Goal: Check status: Check status

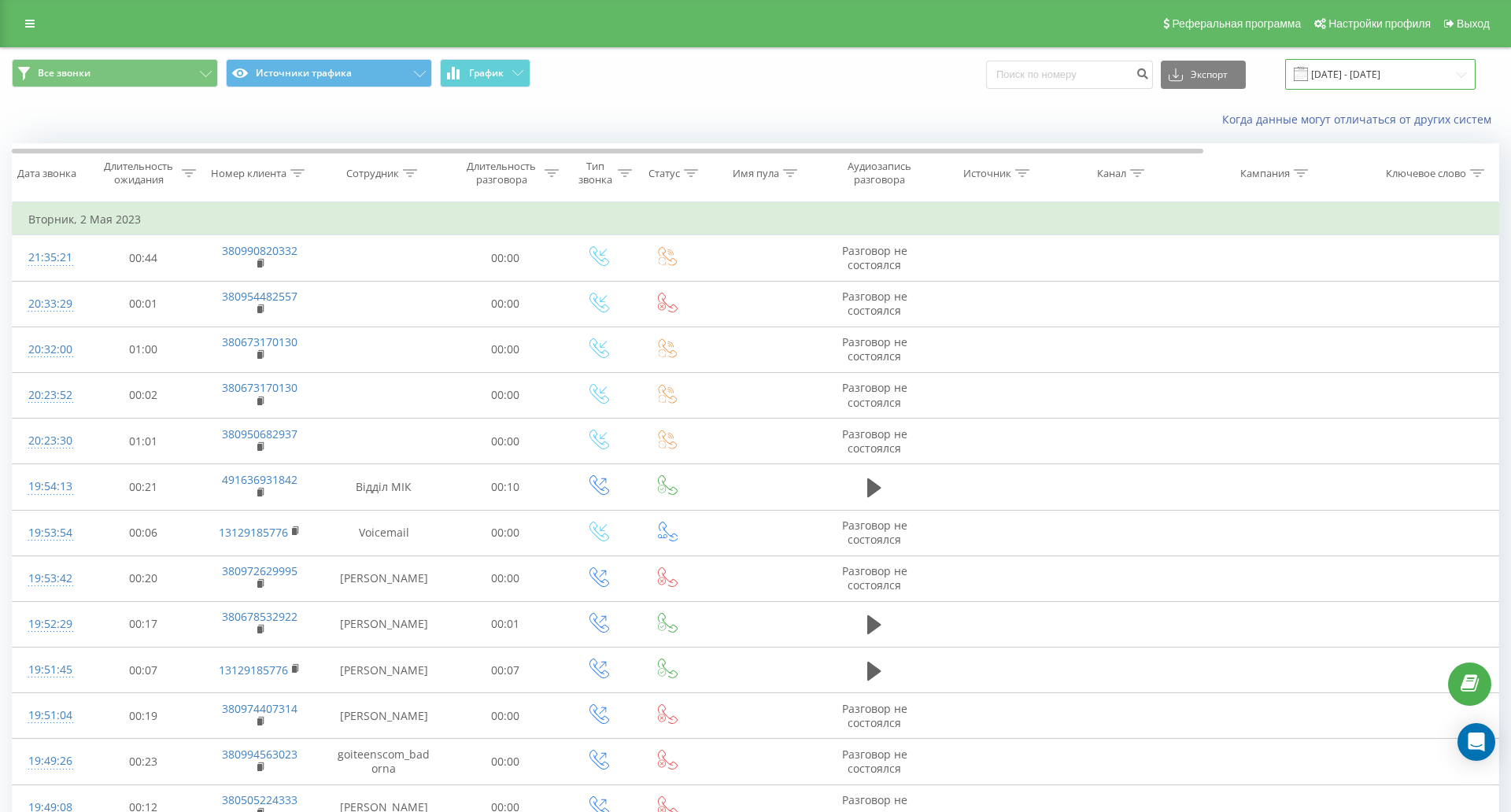
click at [1285, 69] on input "02.04.2023 - 02.05.2023" at bounding box center [1379, 74] width 190 height 31
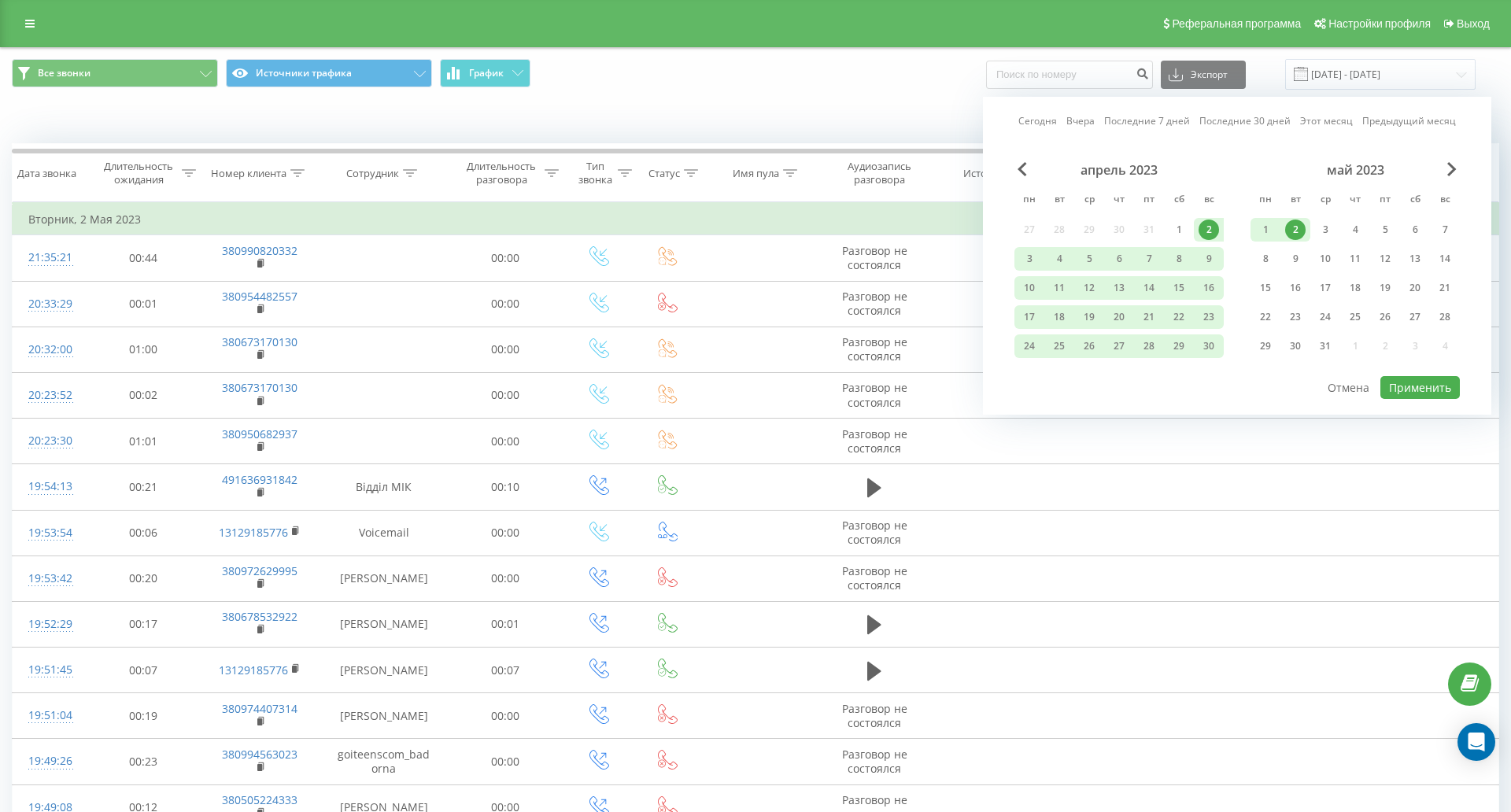
click at [1018, 121] on link "Сегодня" at bounding box center [1037, 121] width 39 height 15
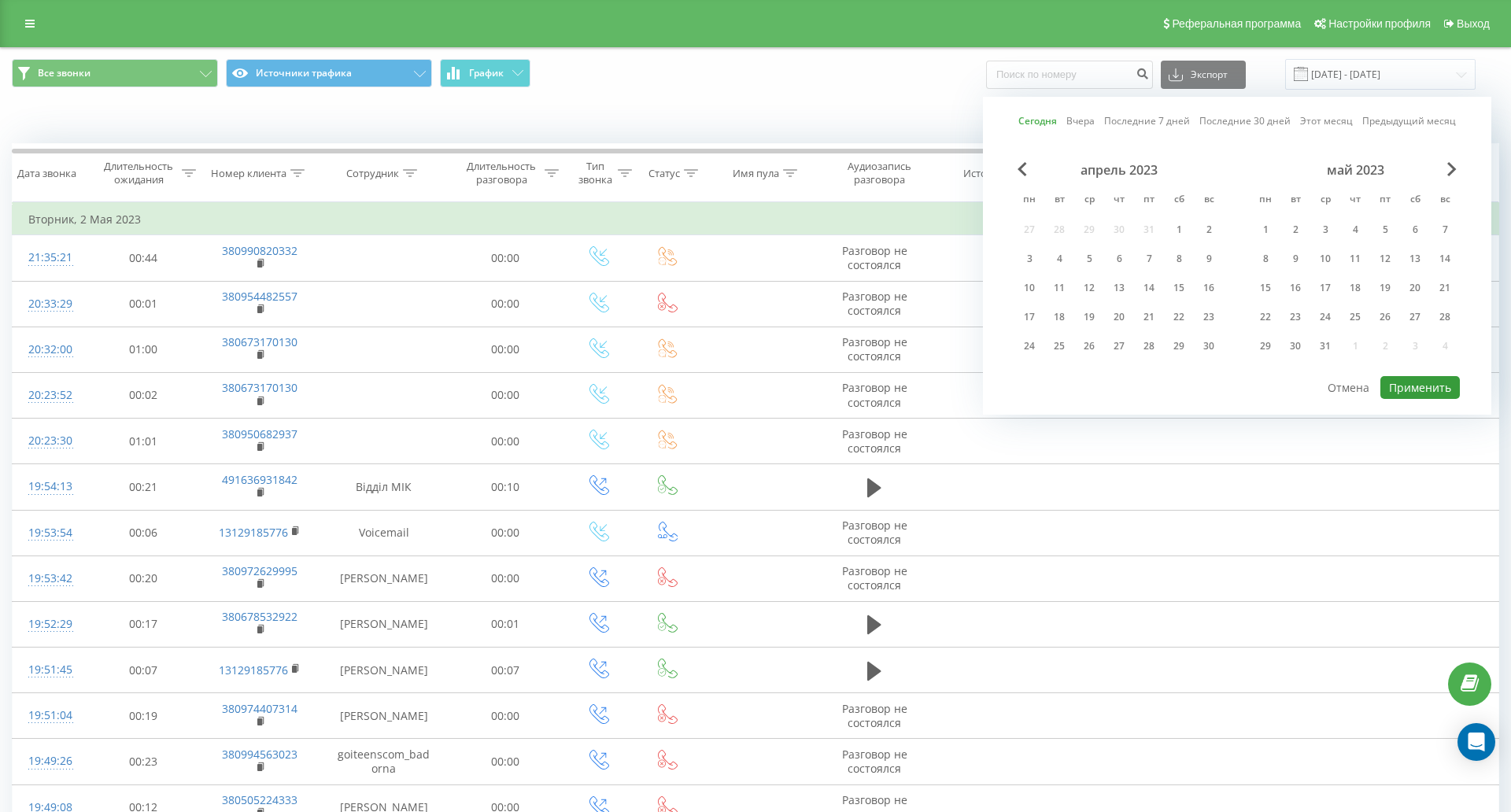
click at [1380, 387] on button "Применить" at bounding box center [1420, 387] width 80 height 23
type input "[DATE] - [DATE]"
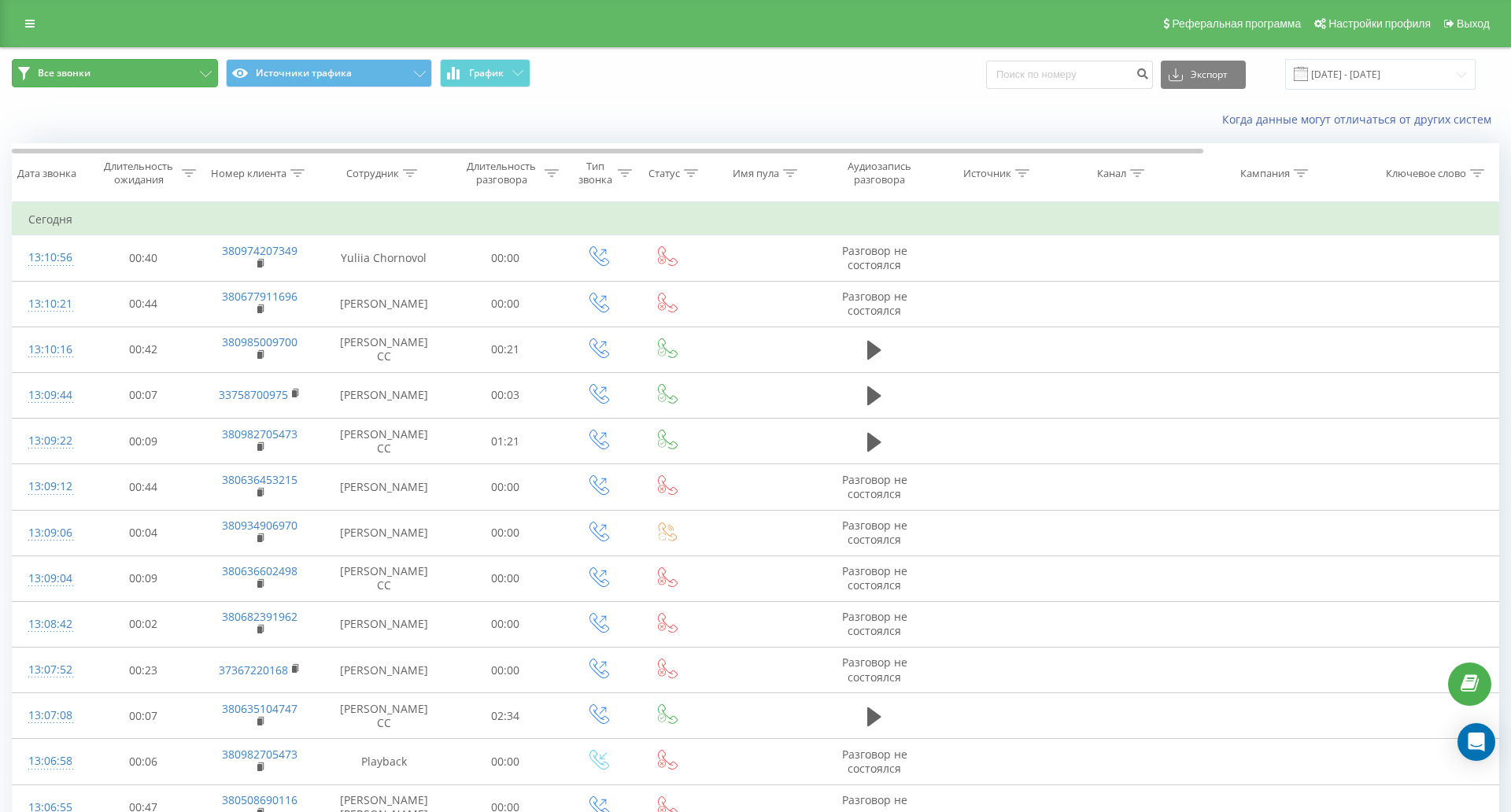
click at [142, 68] on button "Все звонки" at bounding box center [114, 73] width 206 height 28
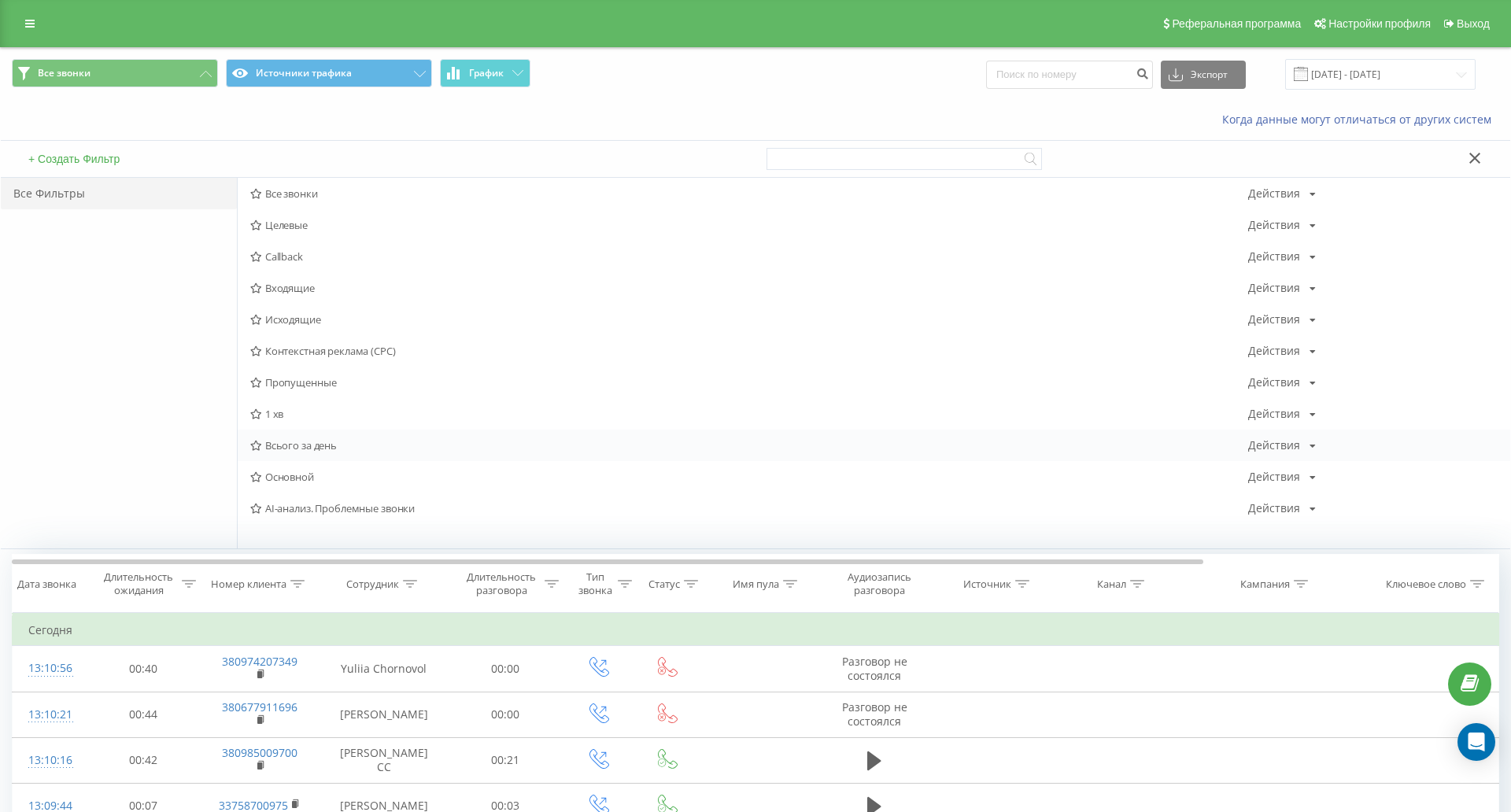
click at [291, 443] on span "Всього за день" at bounding box center [748, 445] width 998 height 11
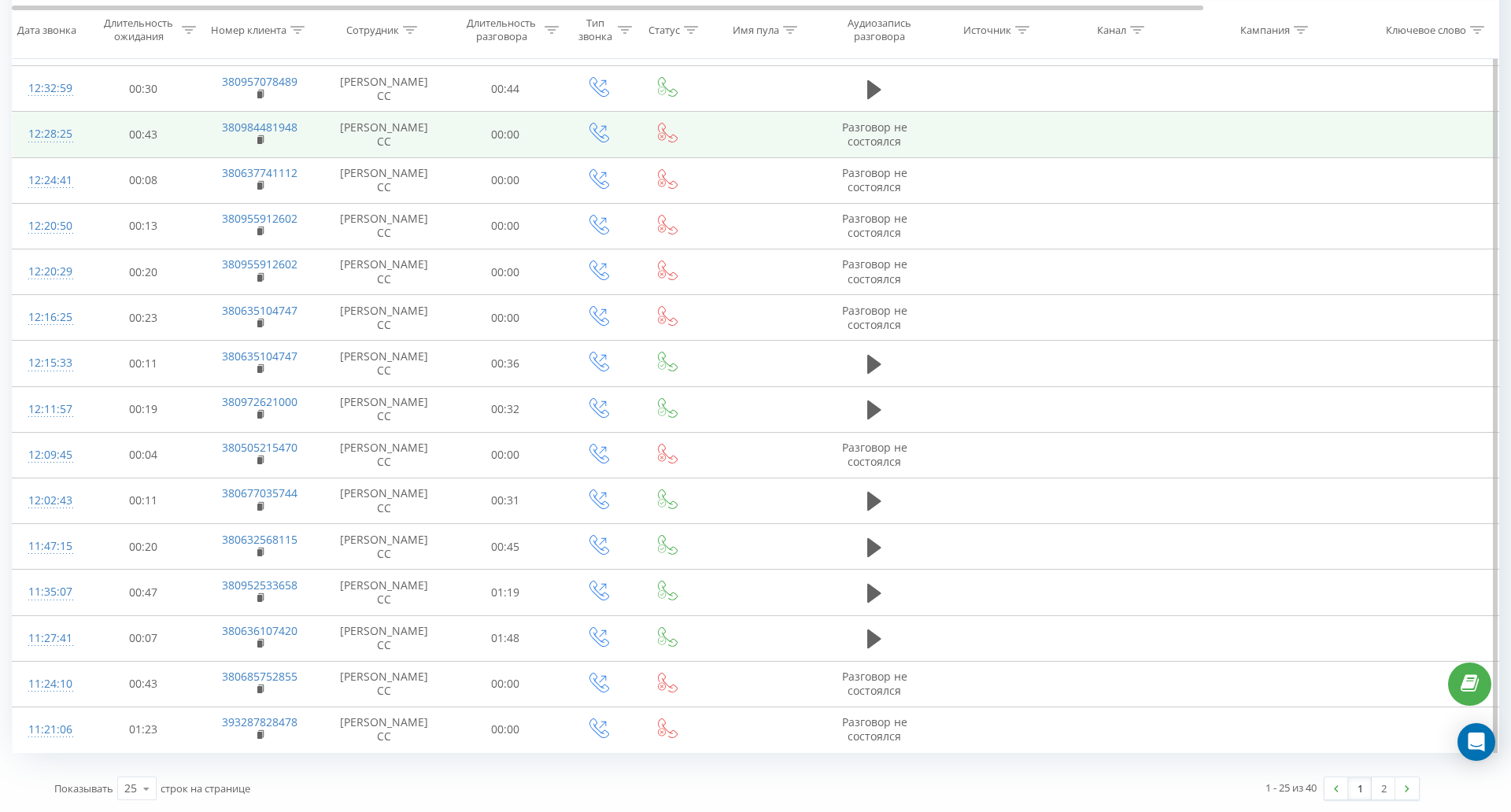
scroll to position [904, 0]
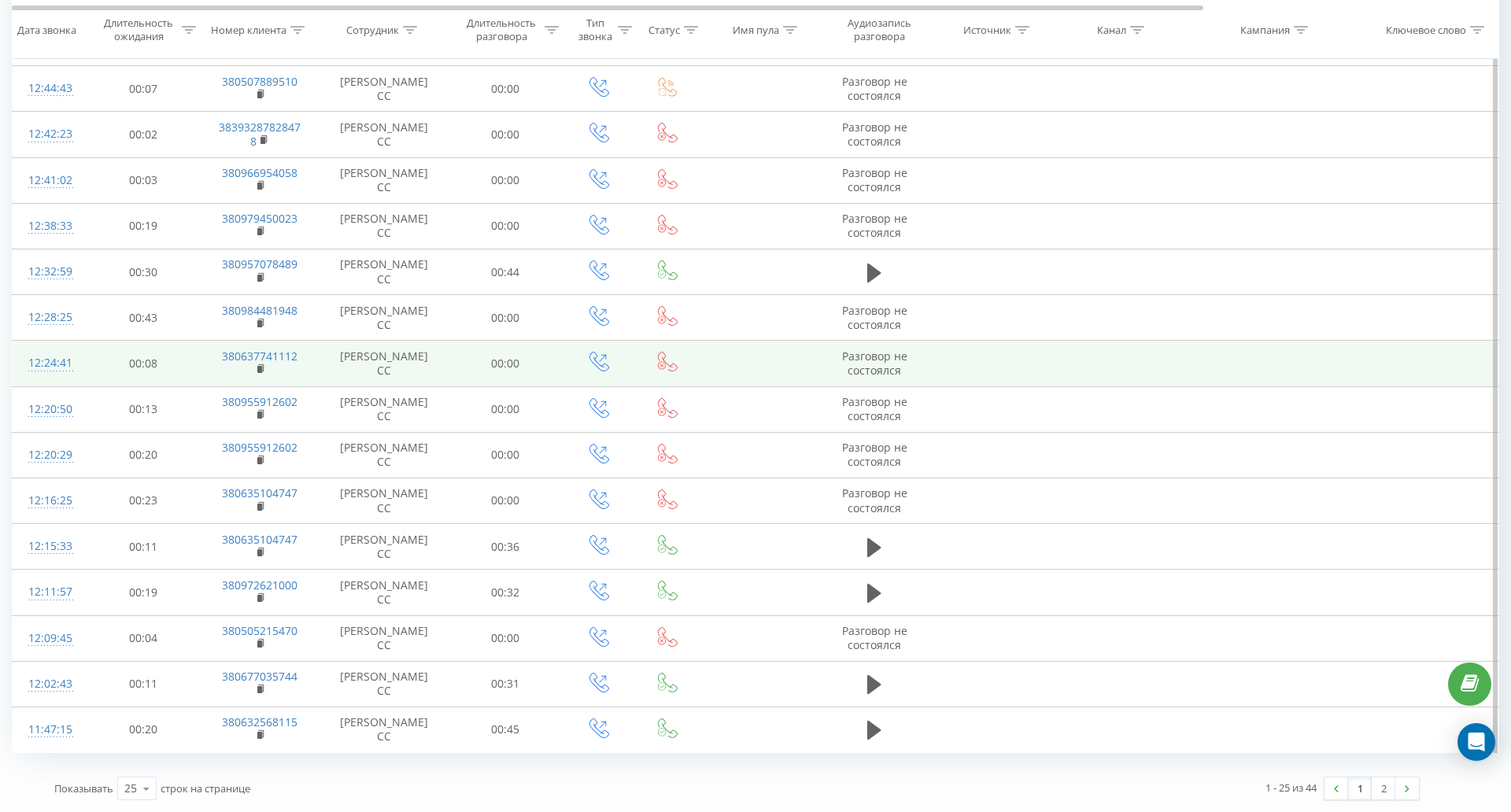
scroll to position [904, 0]
